Goal: Task Accomplishment & Management: Manage account settings

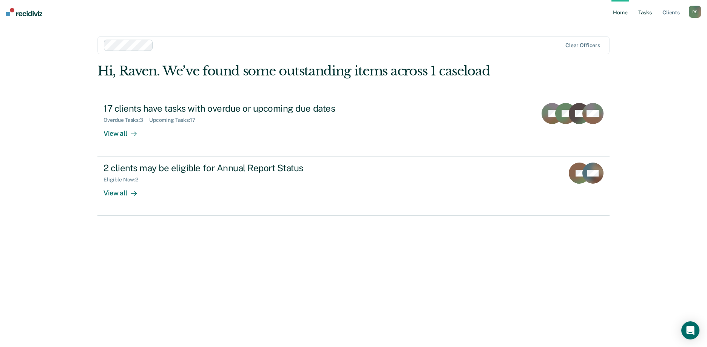
click at [648, 12] on link "Tasks" at bounding box center [645, 12] width 17 height 24
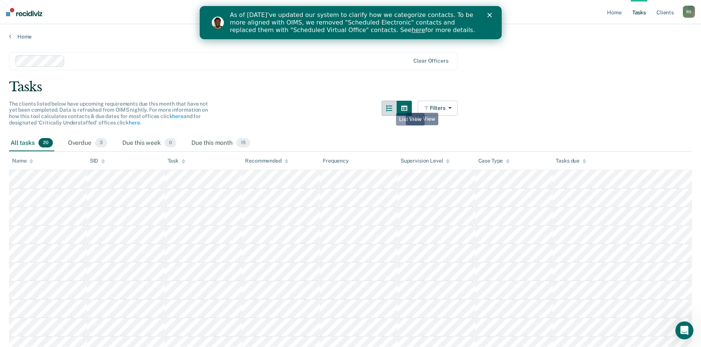
click at [391, 108] on icon "button" at bounding box center [389, 108] width 6 height 6
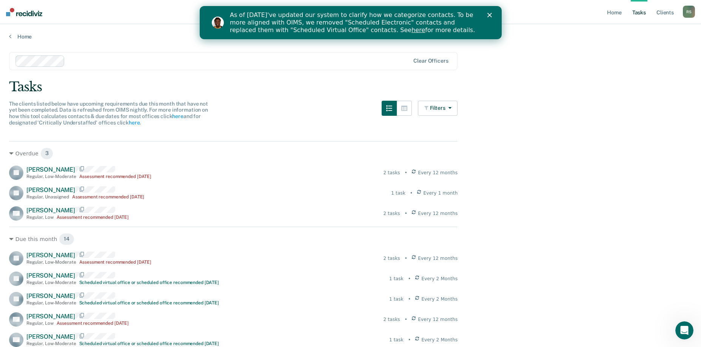
scroll to position [38, 0]
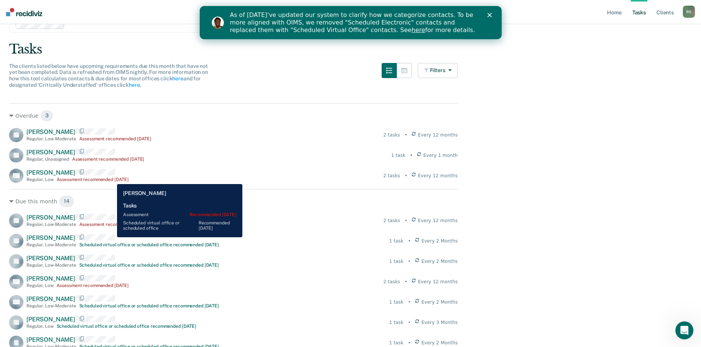
click at [111, 179] on div "Assessment recommended [DATE]" at bounding box center [93, 179] width 73 height 5
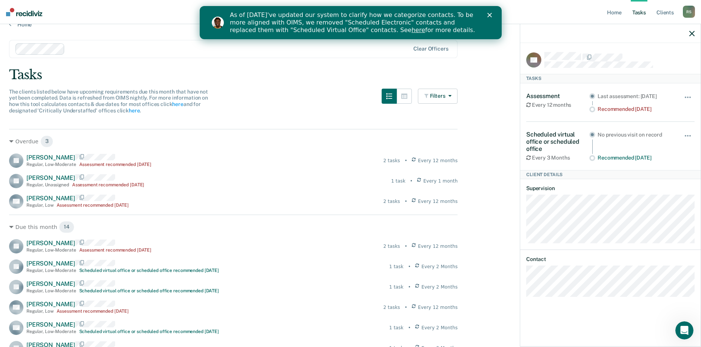
scroll to position [0, 0]
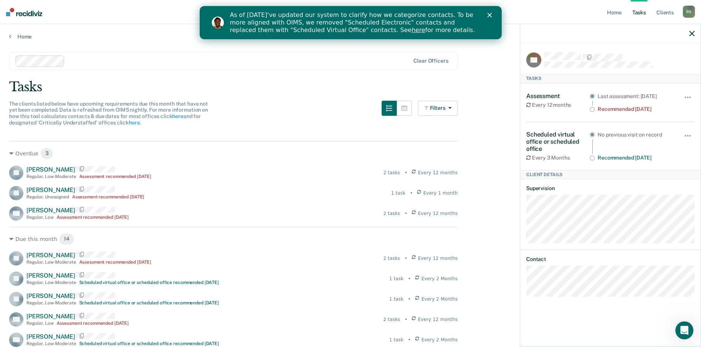
click at [694, 35] on icon "button" at bounding box center [692, 33] width 5 height 5
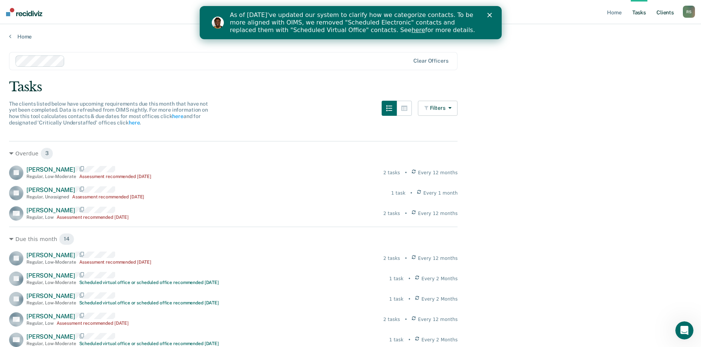
click at [663, 14] on link "Client s" at bounding box center [665, 12] width 20 height 24
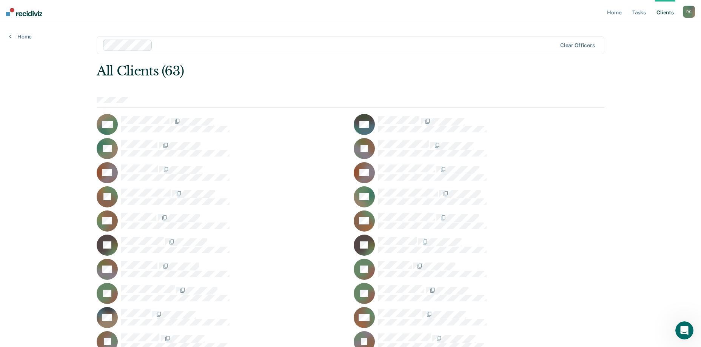
click at [688, 11] on div "R S" at bounding box center [689, 12] width 12 height 12
click at [646, 31] on link "Profile" at bounding box center [658, 31] width 61 height 6
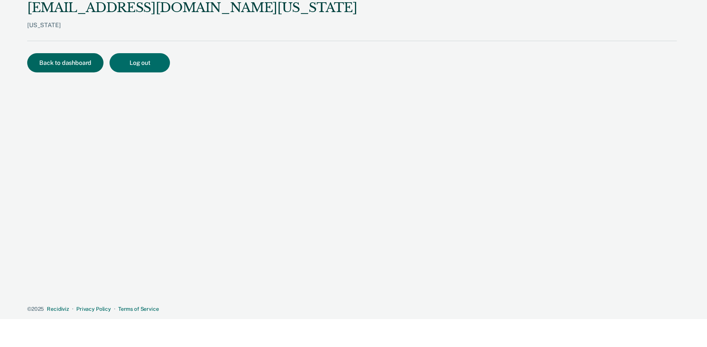
click at [75, 59] on button "Back to dashboard" at bounding box center [65, 62] width 76 height 19
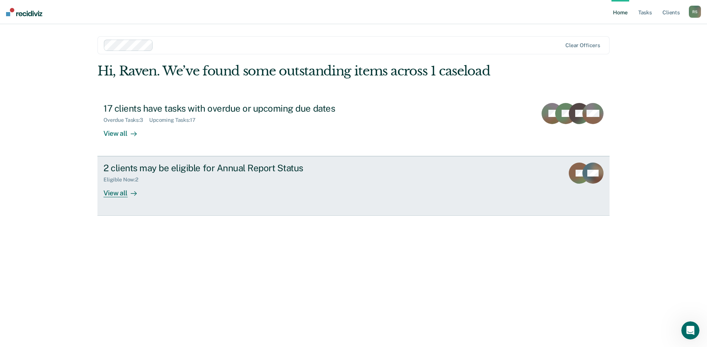
click at [125, 196] on div "View all" at bounding box center [124, 190] width 42 height 15
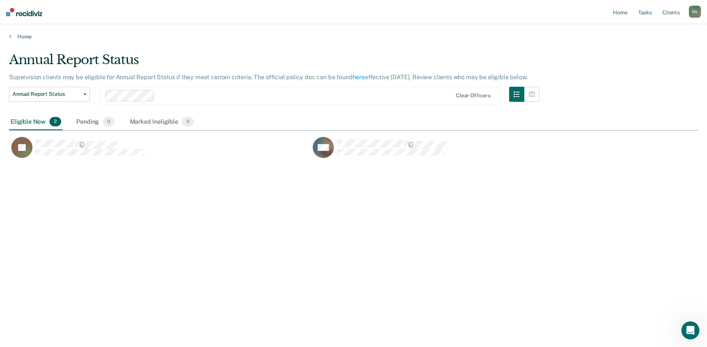
scroll to position [233, 683]
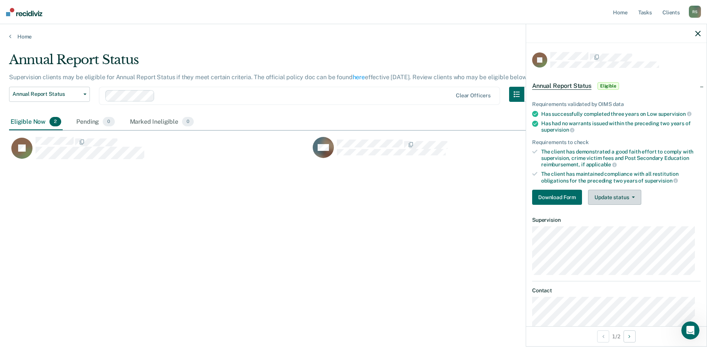
click at [631, 199] on button "Update status" at bounding box center [614, 197] width 53 height 15
click at [670, 173] on div "The client has maintained compliance with all restitution obligations for the p…" at bounding box center [620, 177] width 159 height 13
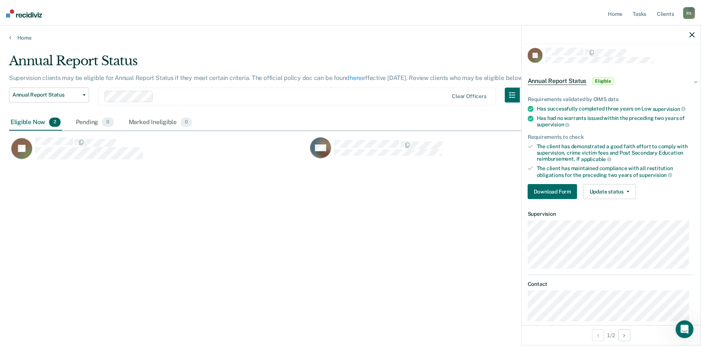
scroll to position [0, 0]
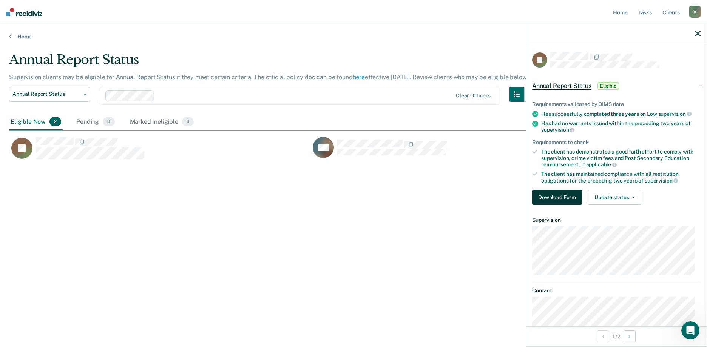
click at [559, 193] on button "Download Form" at bounding box center [557, 197] width 50 height 15
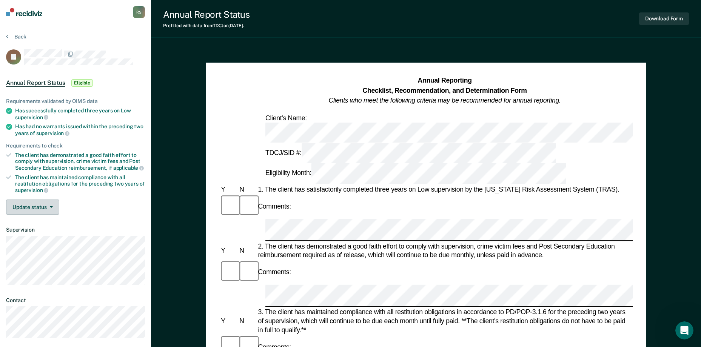
click at [52, 204] on button "Update status" at bounding box center [32, 207] width 53 height 15
click at [88, 179] on div "The client has maintained compliance with all restitution obligations for the p…" at bounding box center [80, 183] width 130 height 19
click at [20, 36] on button "Back" at bounding box center [16, 36] width 20 height 7
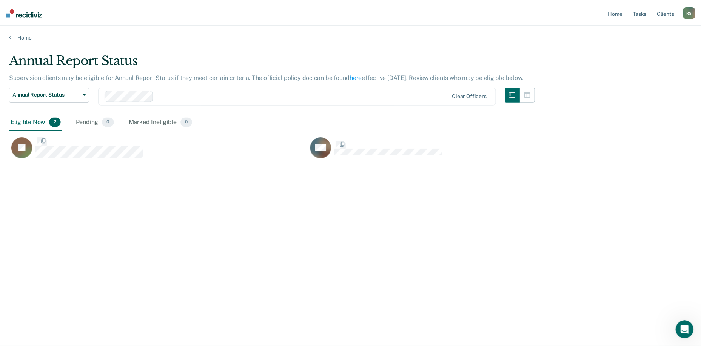
scroll to position [233, 683]
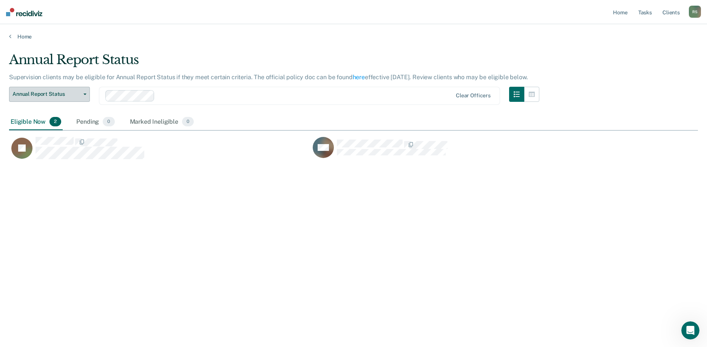
click at [65, 96] on span "Annual Report Status" at bounding box center [46, 94] width 68 height 6
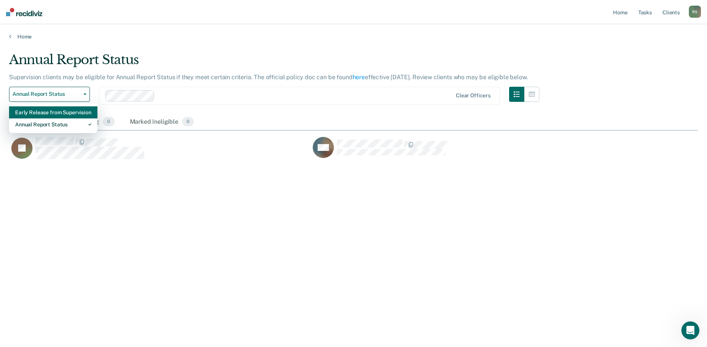
click at [65, 111] on div "Early Release from Supervision" at bounding box center [53, 113] width 76 height 12
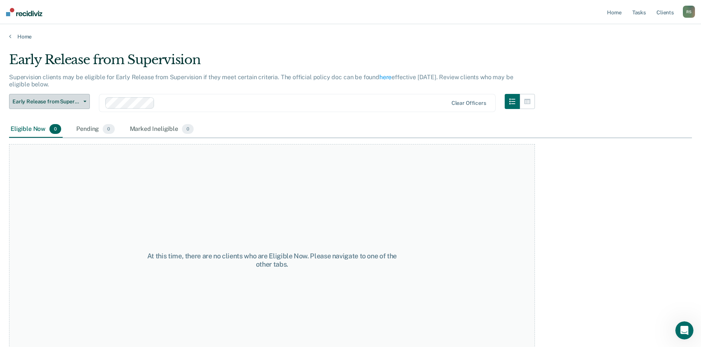
click at [75, 100] on span "Early Release from Supervision" at bounding box center [46, 102] width 68 height 6
click at [17, 39] on link "Home" at bounding box center [350, 36] width 683 height 7
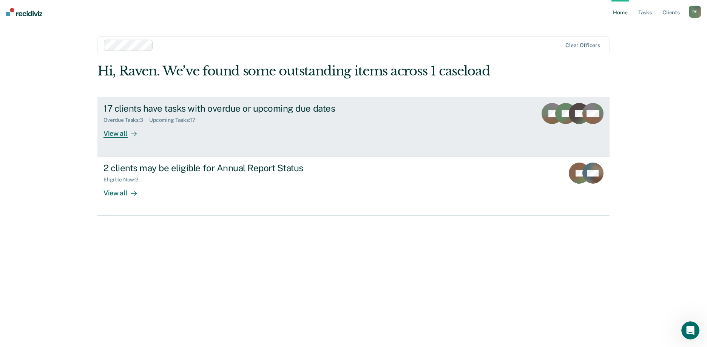
click at [206, 110] on div "17 clients have tasks with overdue or upcoming due dates" at bounding box center [235, 108] width 265 height 11
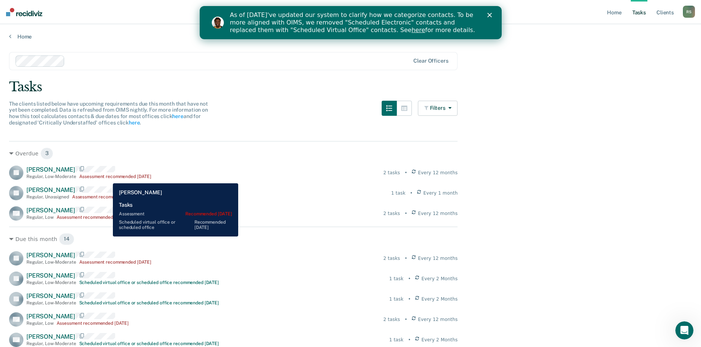
click at [107, 178] on div "Assessment recommended [DATE]" at bounding box center [115, 176] width 73 height 5
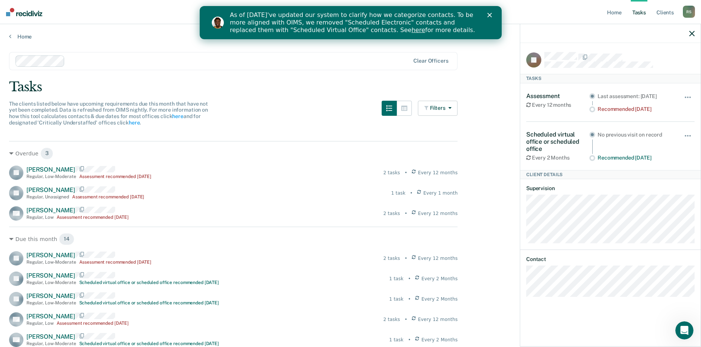
click at [524, 103] on div "JR Tasks Assessment Every 12 months Last assessment: [DATE] Recommended [DATE] …" at bounding box center [610, 194] width 181 height 303
click at [690, 97] on span "button" at bounding box center [691, 98] width 2 height 2
click at [576, 96] on div "Assessment" at bounding box center [557, 96] width 63 height 7
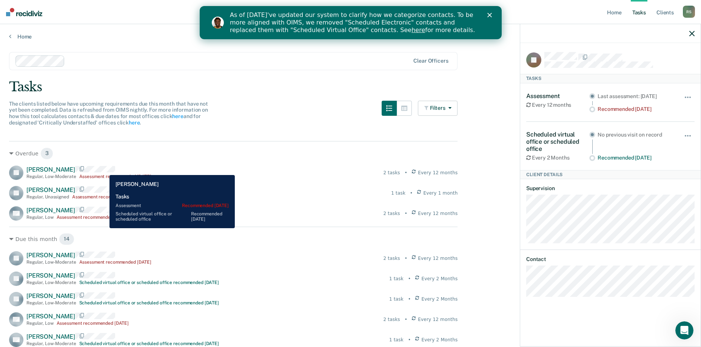
click at [104, 170] on div "[PERSON_NAME] Regular , Low-Moderate Assessment recommended [DATE]" at bounding box center [88, 172] width 125 height 13
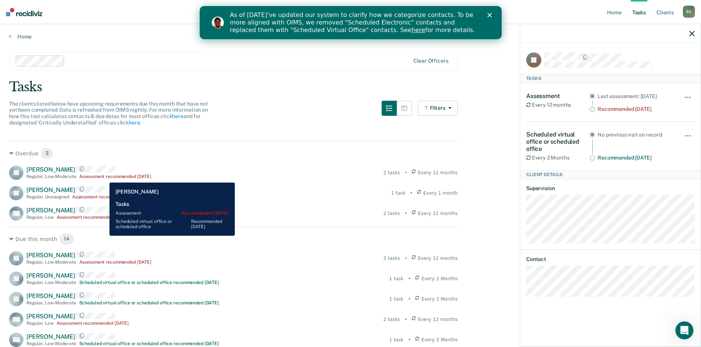
click at [104, 176] on div "Assessment recommended [DATE]" at bounding box center [115, 176] width 73 height 5
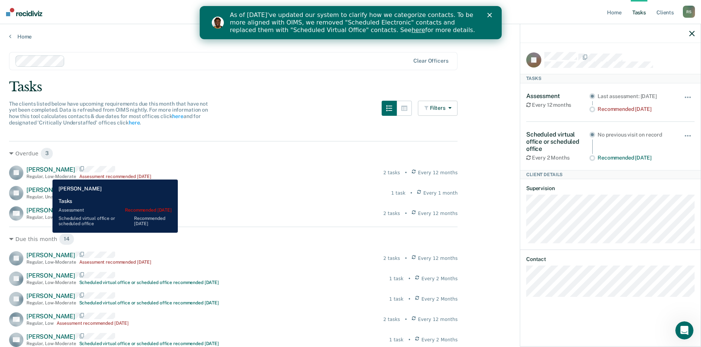
click at [47, 174] on div "[PERSON_NAME] Regular , Low-Moderate Assessment recommended [DATE]" at bounding box center [88, 172] width 125 height 13
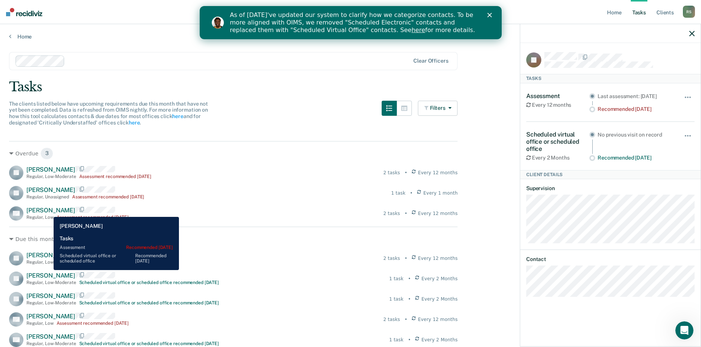
click at [48, 211] on span "[PERSON_NAME]" at bounding box center [50, 210] width 49 height 7
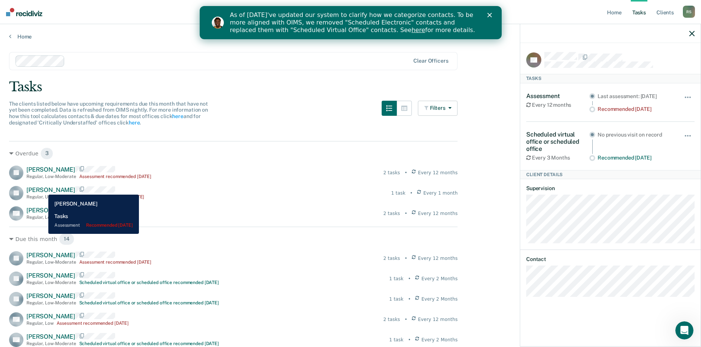
click at [43, 189] on span "[PERSON_NAME]" at bounding box center [50, 190] width 49 height 7
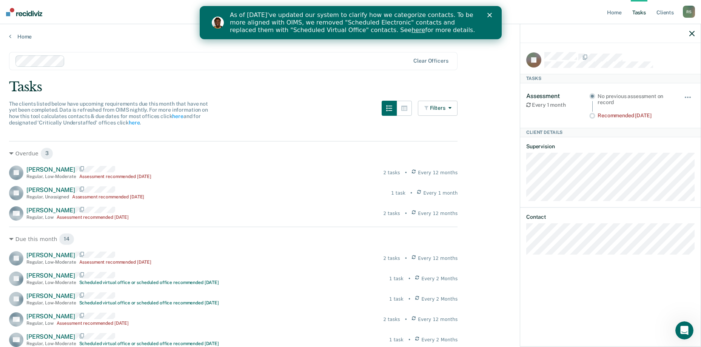
click at [197, 61] on div at bounding box center [239, 61] width 342 height 9
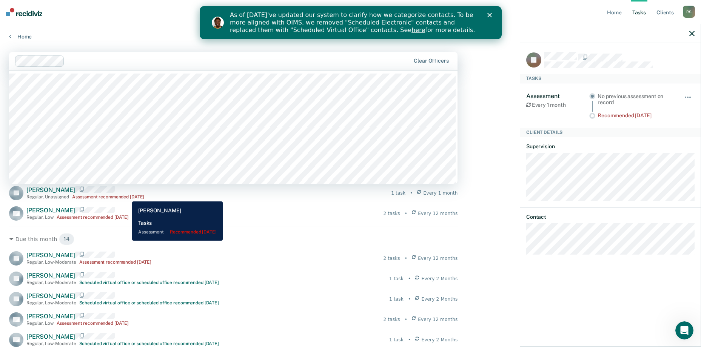
click at [127, 196] on div "Assessment recommended [DATE]" at bounding box center [108, 197] width 73 height 5
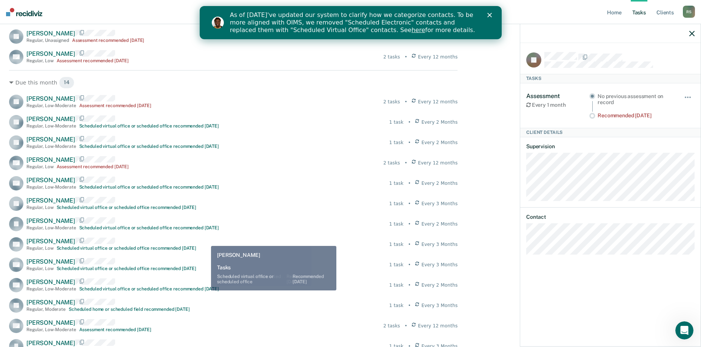
scroll to position [150, 0]
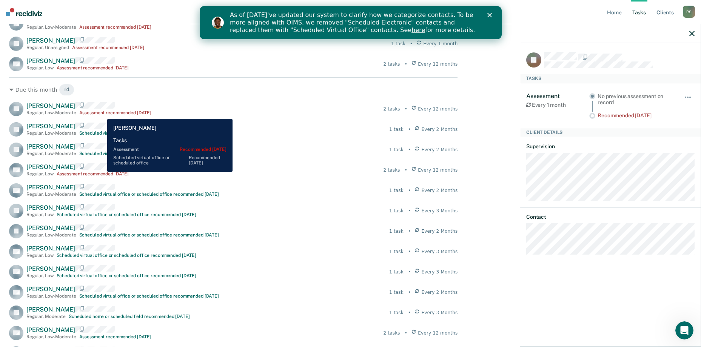
click at [102, 113] on div "Assessment recommended [DATE]" at bounding box center [115, 112] width 73 height 5
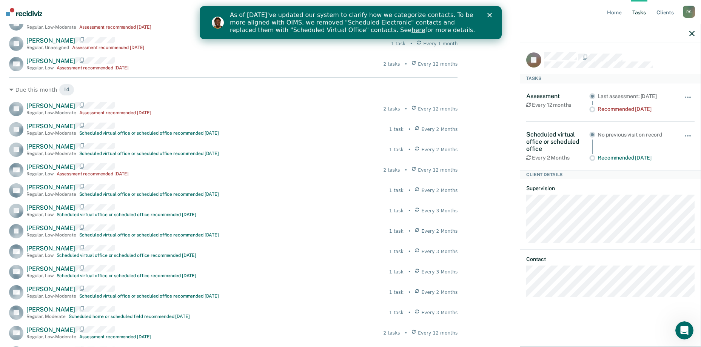
click at [625, 109] on div "Recommended [DATE]" at bounding box center [636, 109] width 76 height 6
click at [551, 100] on div "Assessment Every 12 months" at bounding box center [557, 103] width 63 height 20
click at [543, 89] on div "Assessment Every 12 months Last assessment: [DATE] Recommended [DATE] Hide from…" at bounding box center [610, 102] width 168 height 39
click at [543, 93] on div "Assessment" at bounding box center [557, 96] width 63 height 7
click at [636, 93] on div "Last assessment: [DATE] Recommended [DATE]" at bounding box center [632, 103] width 84 height 20
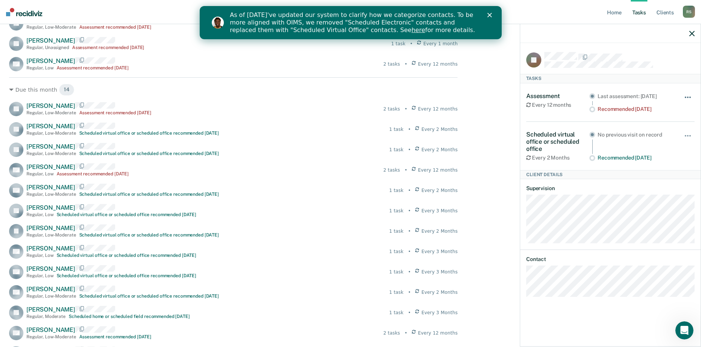
click at [687, 95] on button "button" at bounding box center [688, 101] width 13 height 12
click at [590, 101] on div at bounding box center [593, 107] width 6 height 13
click at [558, 100] on div "Assessment Every 12 months" at bounding box center [557, 103] width 63 height 20
click at [546, 98] on div "Assessment" at bounding box center [557, 96] width 63 height 7
click at [550, 99] on div "Assessment Every 12 months" at bounding box center [557, 103] width 63 height 20
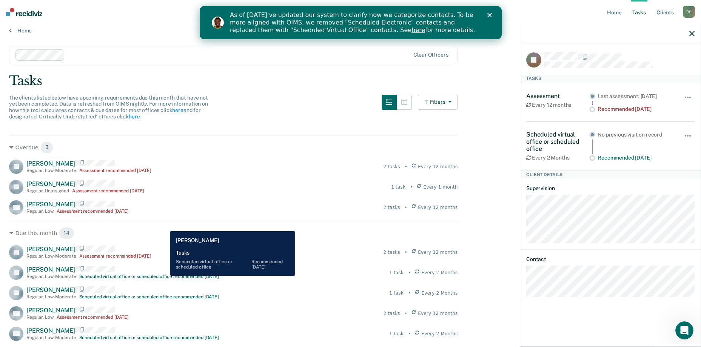
scroll to position [0, 0]
